Goal: Information Seeking & Learning: Learn about a topic

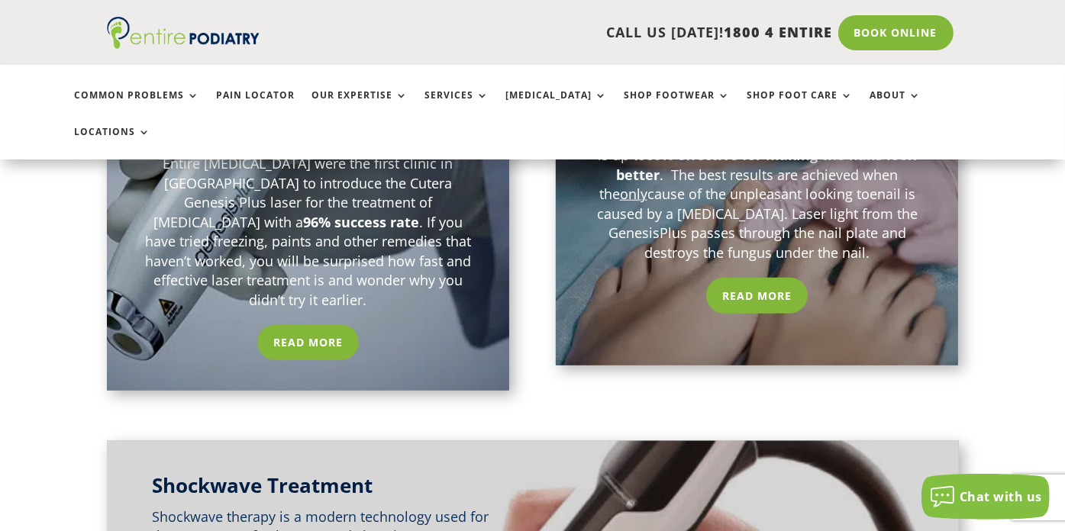
scroll to position [1499, 0]
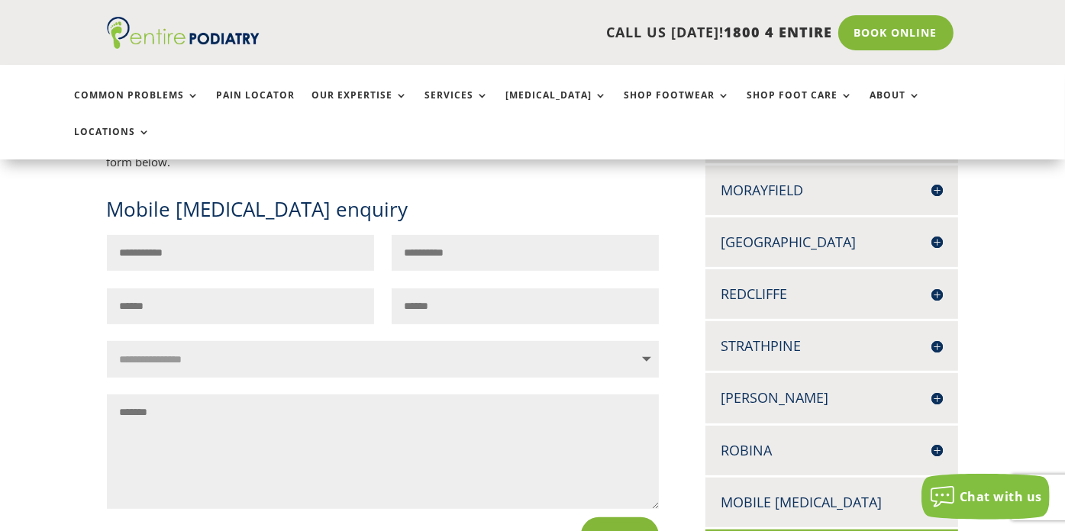
scroll to position [551, 0]
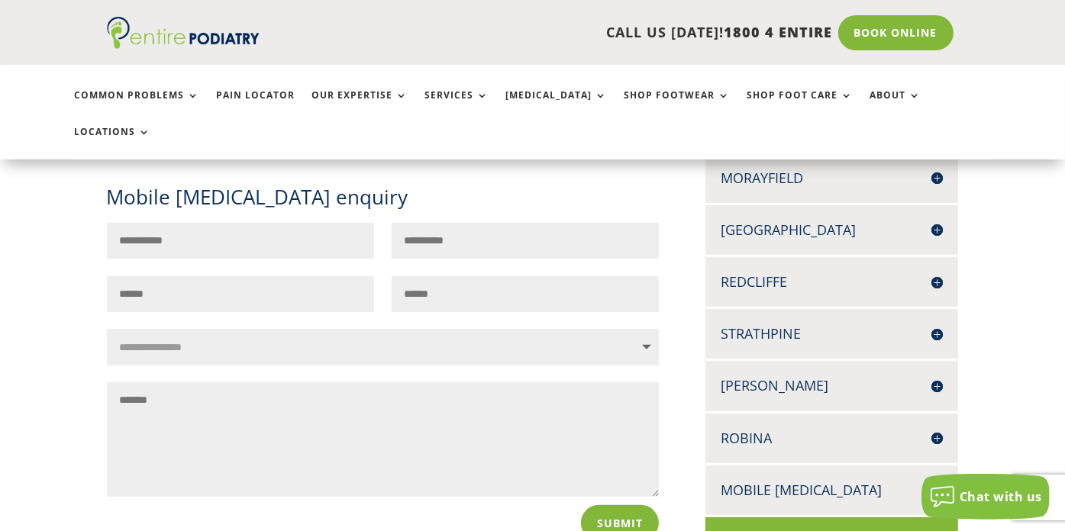
click at [937, 376] on h4 "[PERSON_NAME]" at bounding box center [831, 385] width 222 height 19
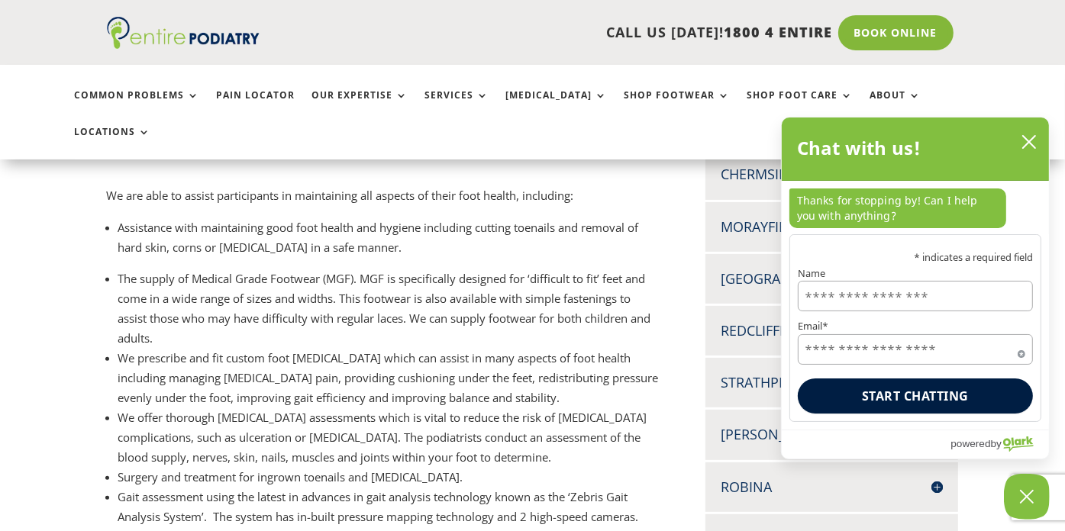
scroll to position [501, 0]
